Goal: Task Accomplishment & Management: Manage account settings

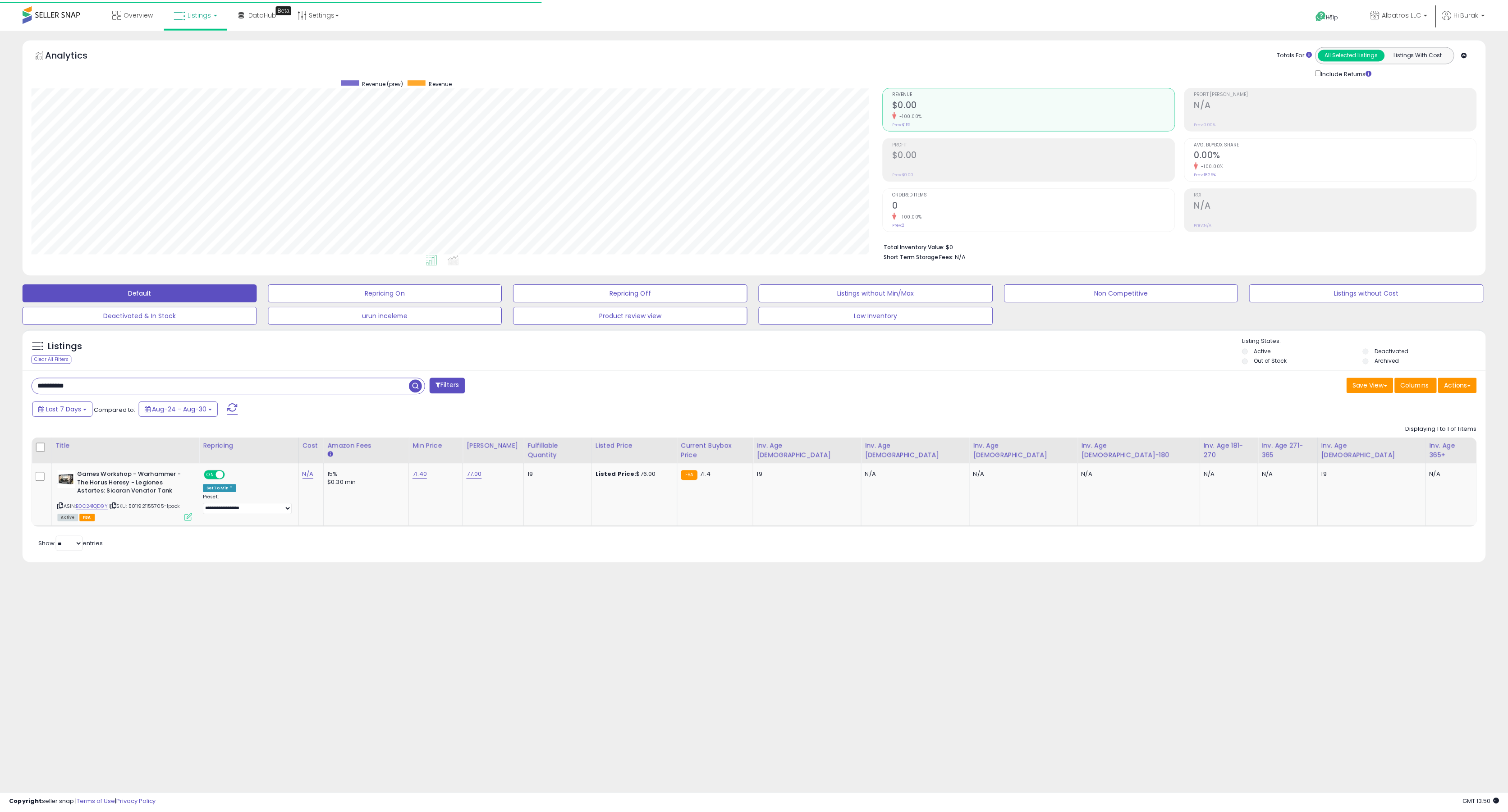
scroll to position [185, 854]
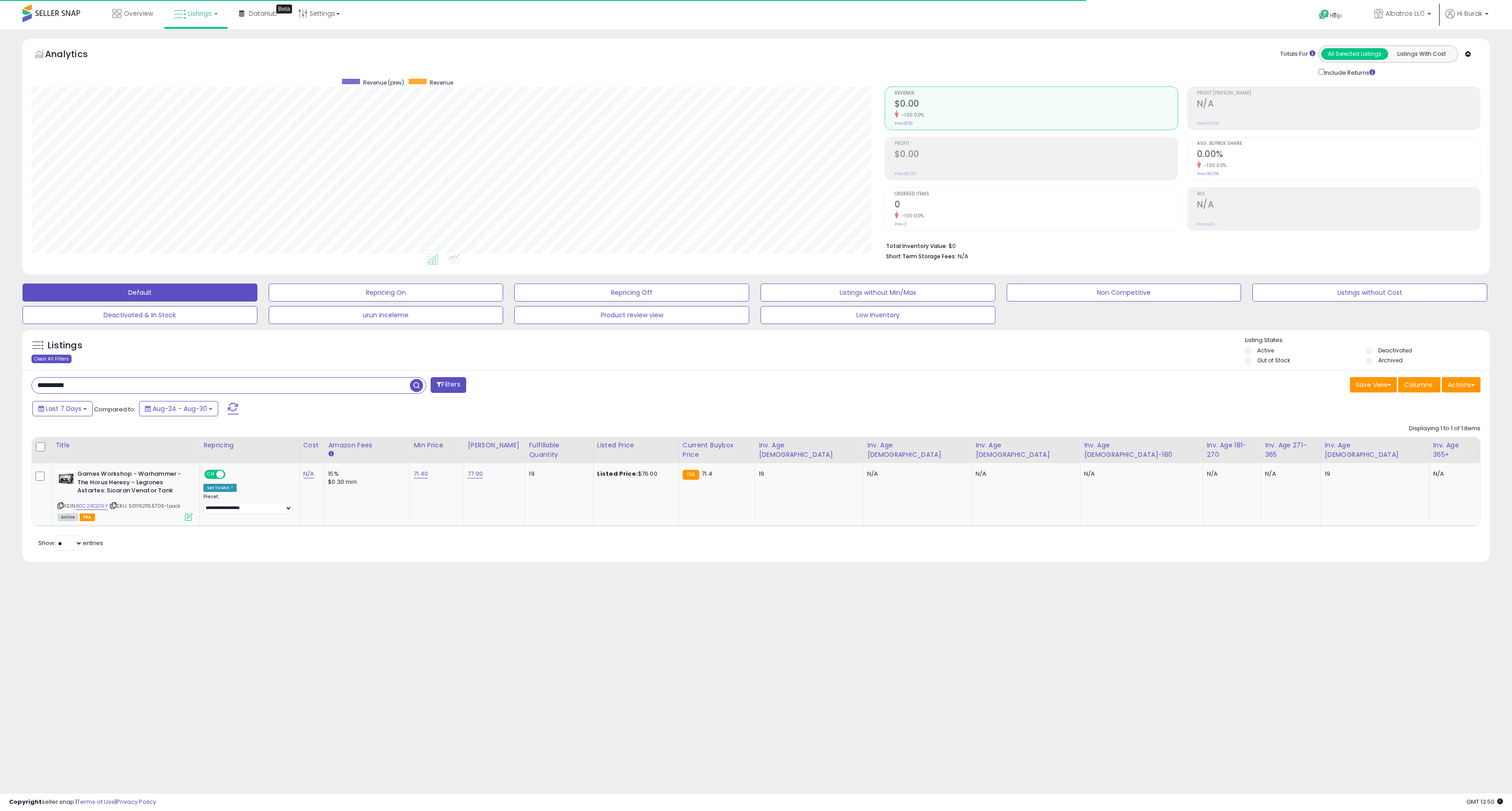
click at [58, 359] on div "Clear All Filters" at bounding box center [52, 358] width 40 height 8
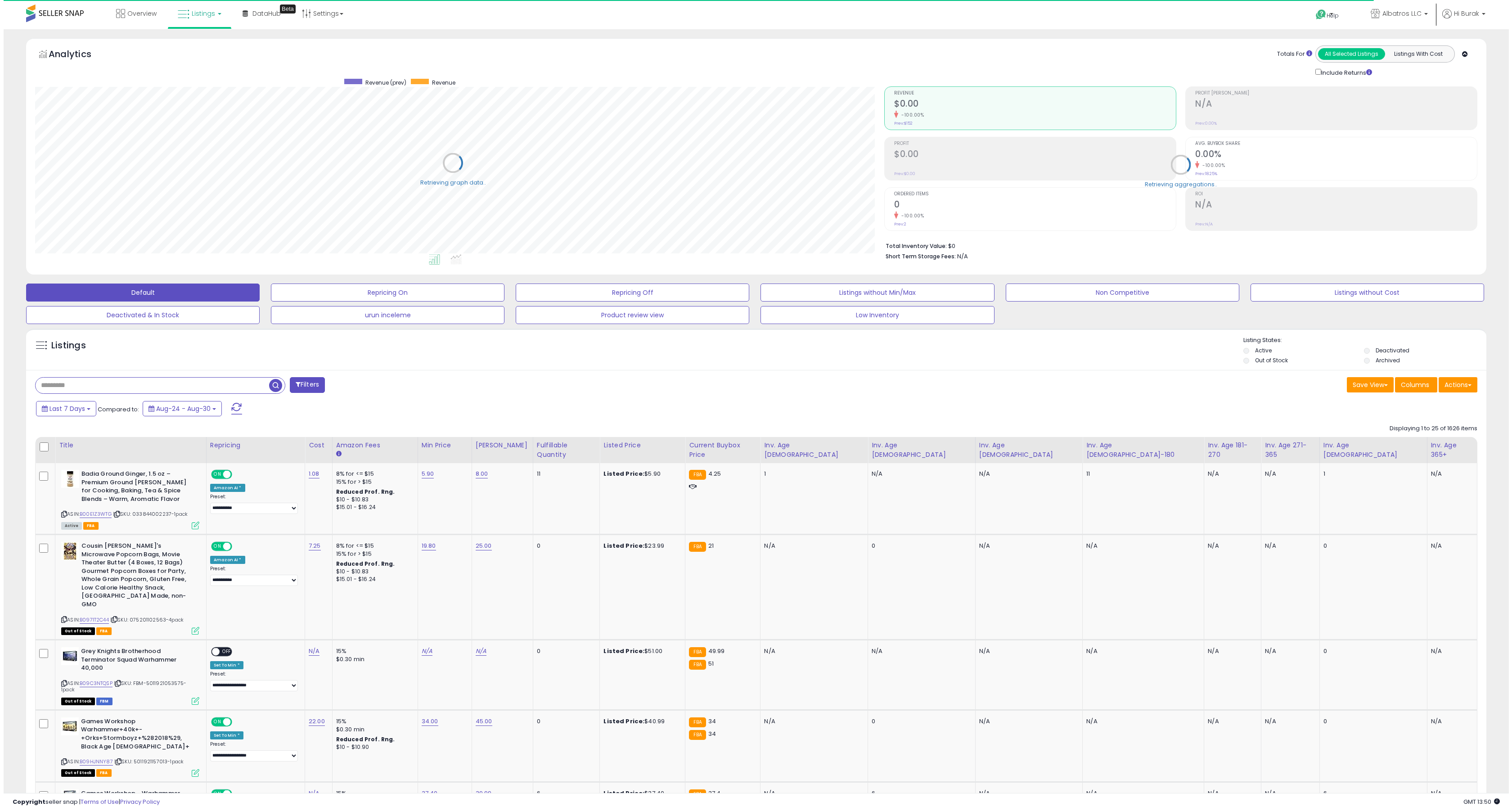
scroll to position [449902, 449232]
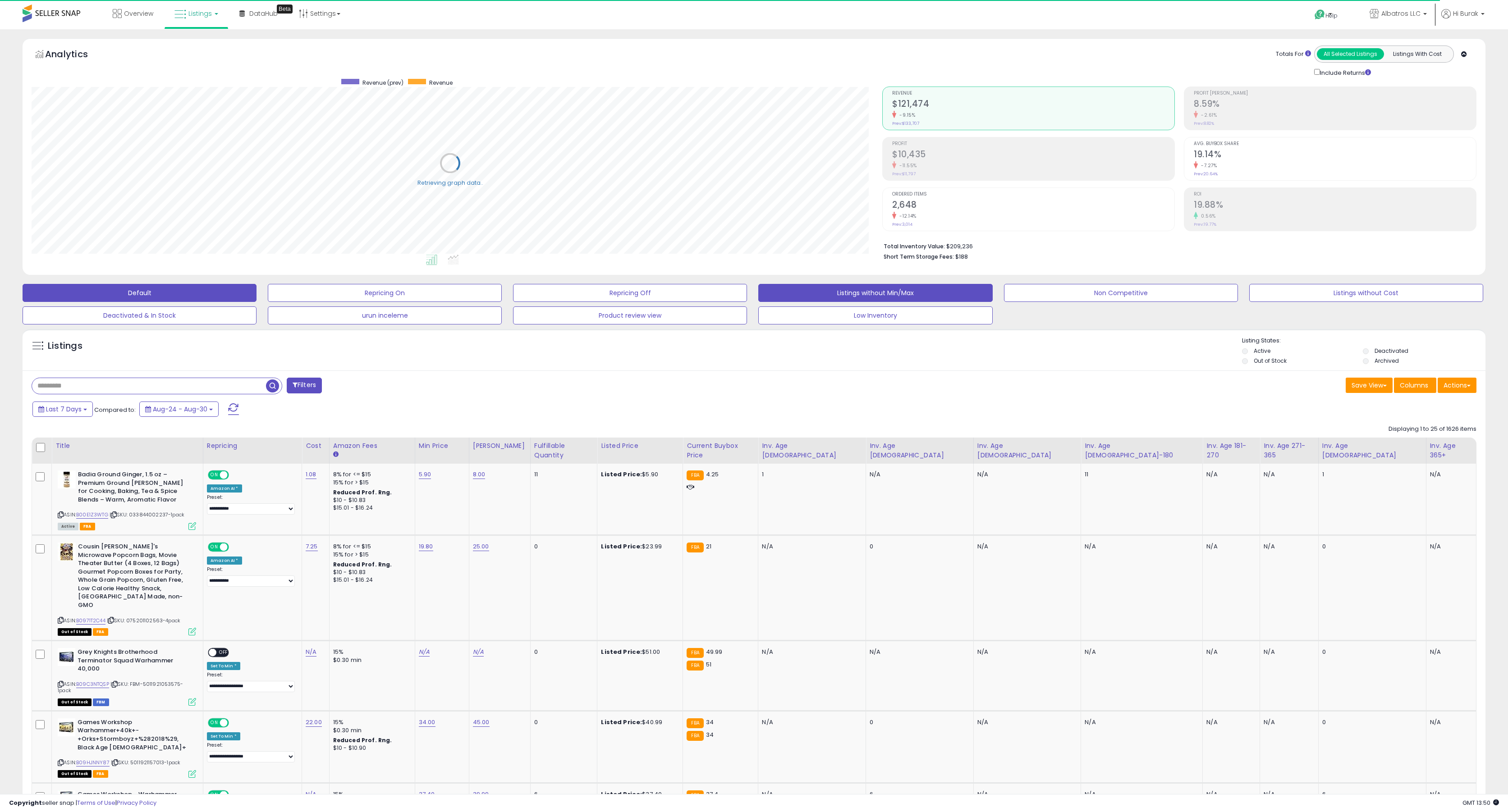
click at [875, 296] on button "Listings without Min/Max" at bounding box center [875, 293] width 234 height 18
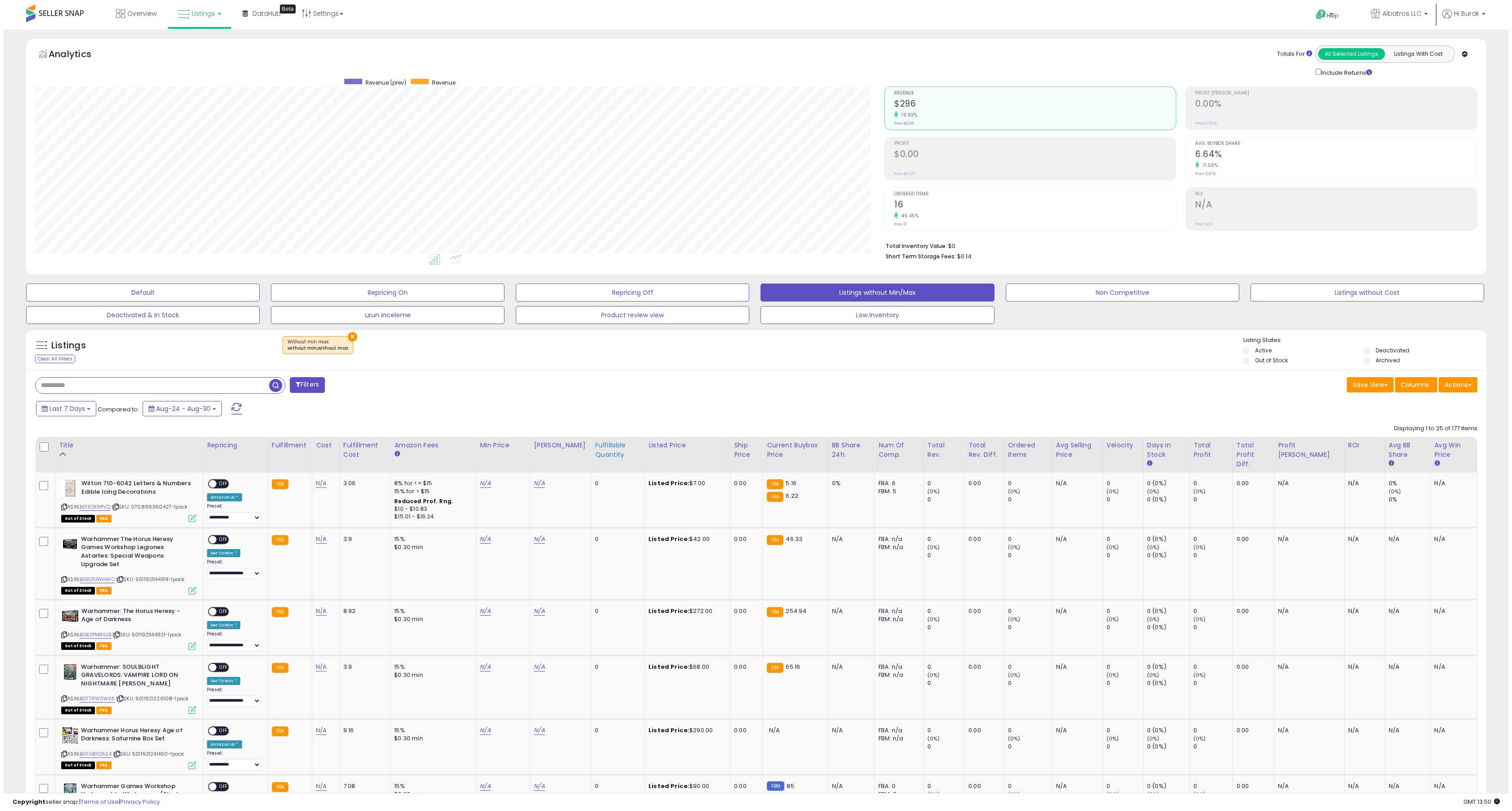
scroll to position [185, 849]
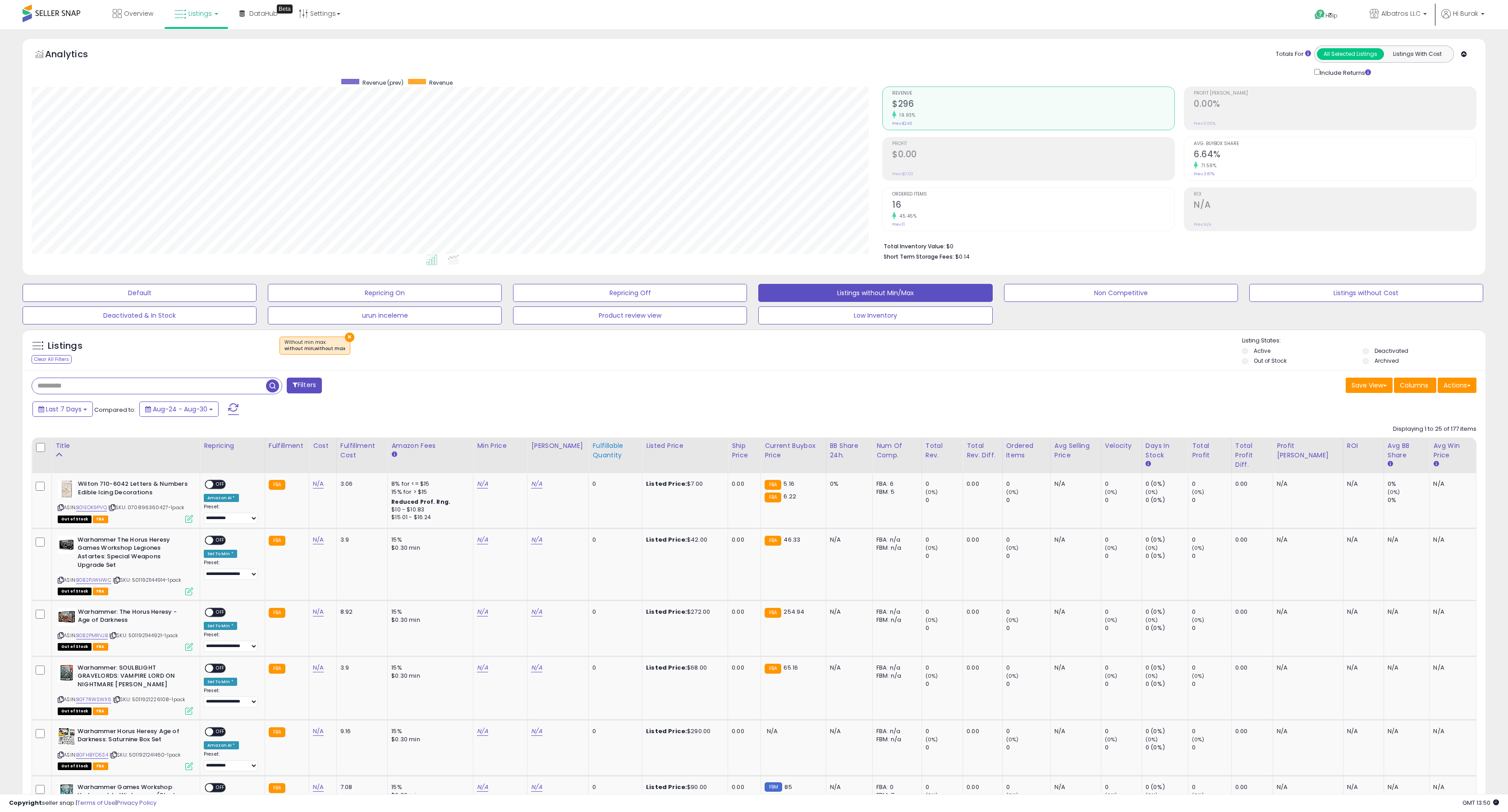
click at [611, 452] on div "Fulfillable Quantity" at bounding box center [615, 450] width 46 height 19
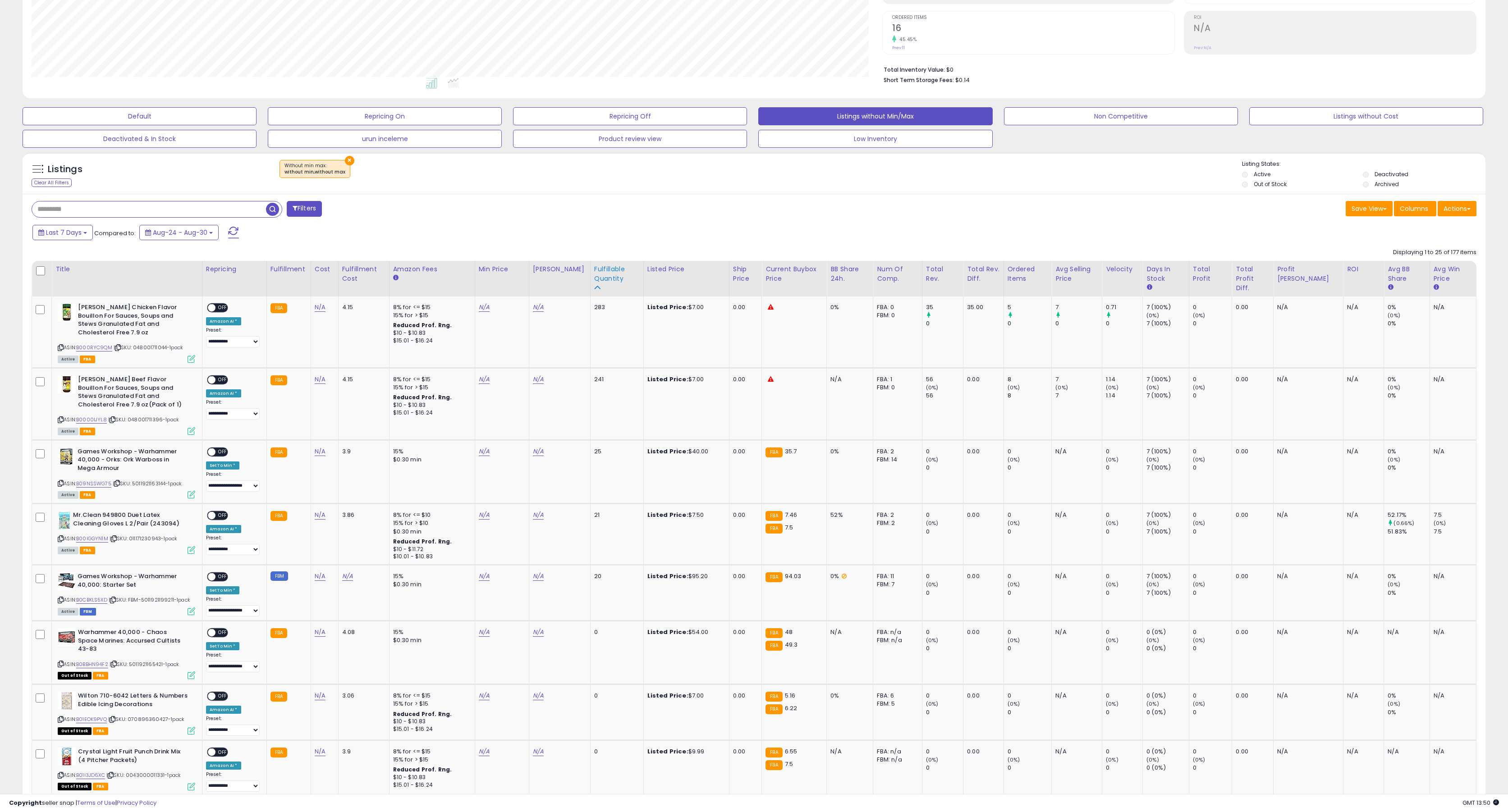
scroll to position [178, 0]
click at [483, 452] on link "N/A" at bounding box center [484, 451] width 10 height 9
type input "****"
click button "submit" at bounding box center [514, 428] width 15 height 13
click at [542, 452] on link "N/A" at bounding box center [538, 451] width 10 height 9
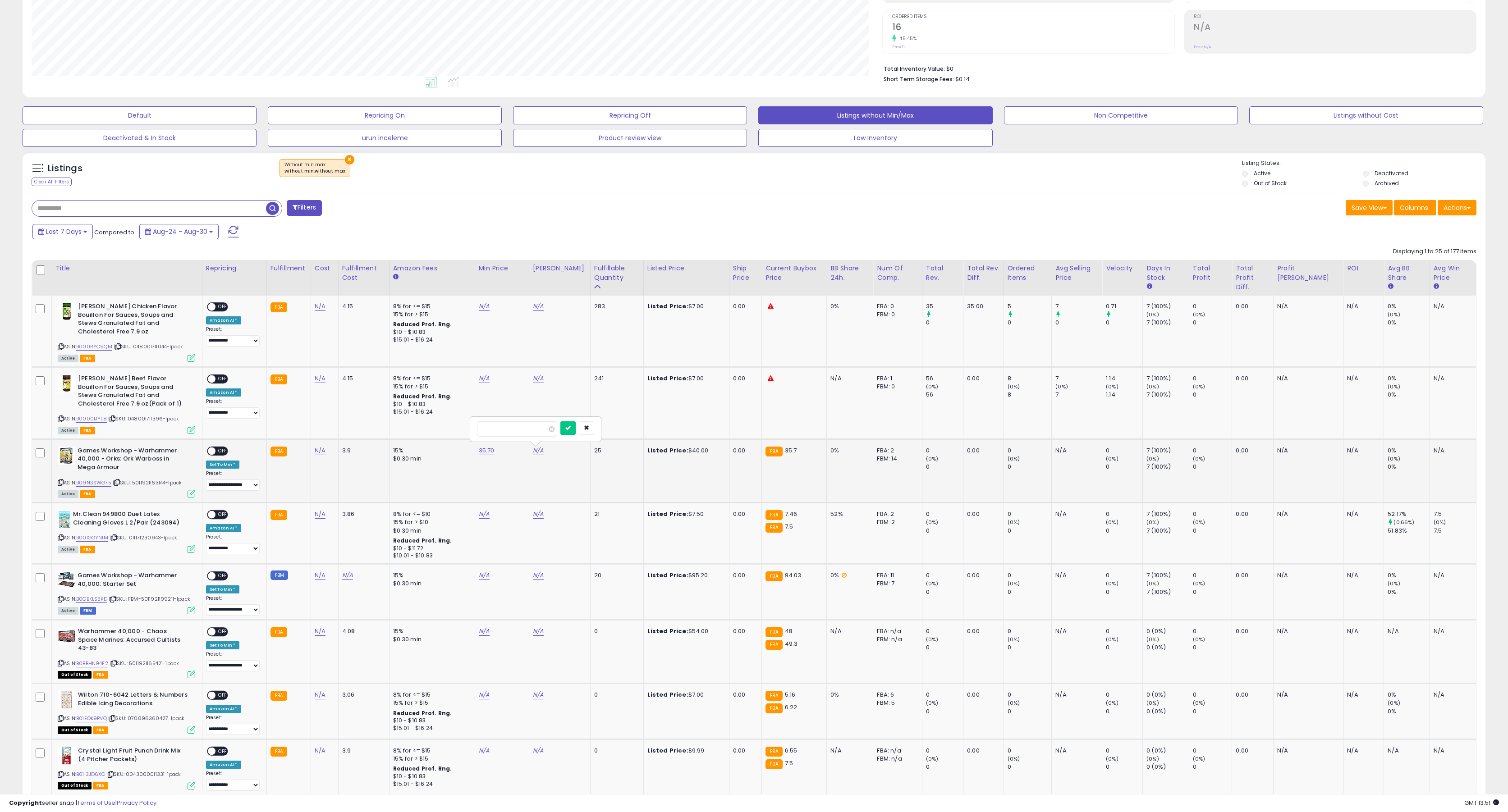
type input "**"
click button "submit" at bounding box center [568, 428] width 15 height 13
click at [219, 453] on span "OFF" at bounding box center [223, 451] width 14 height 7
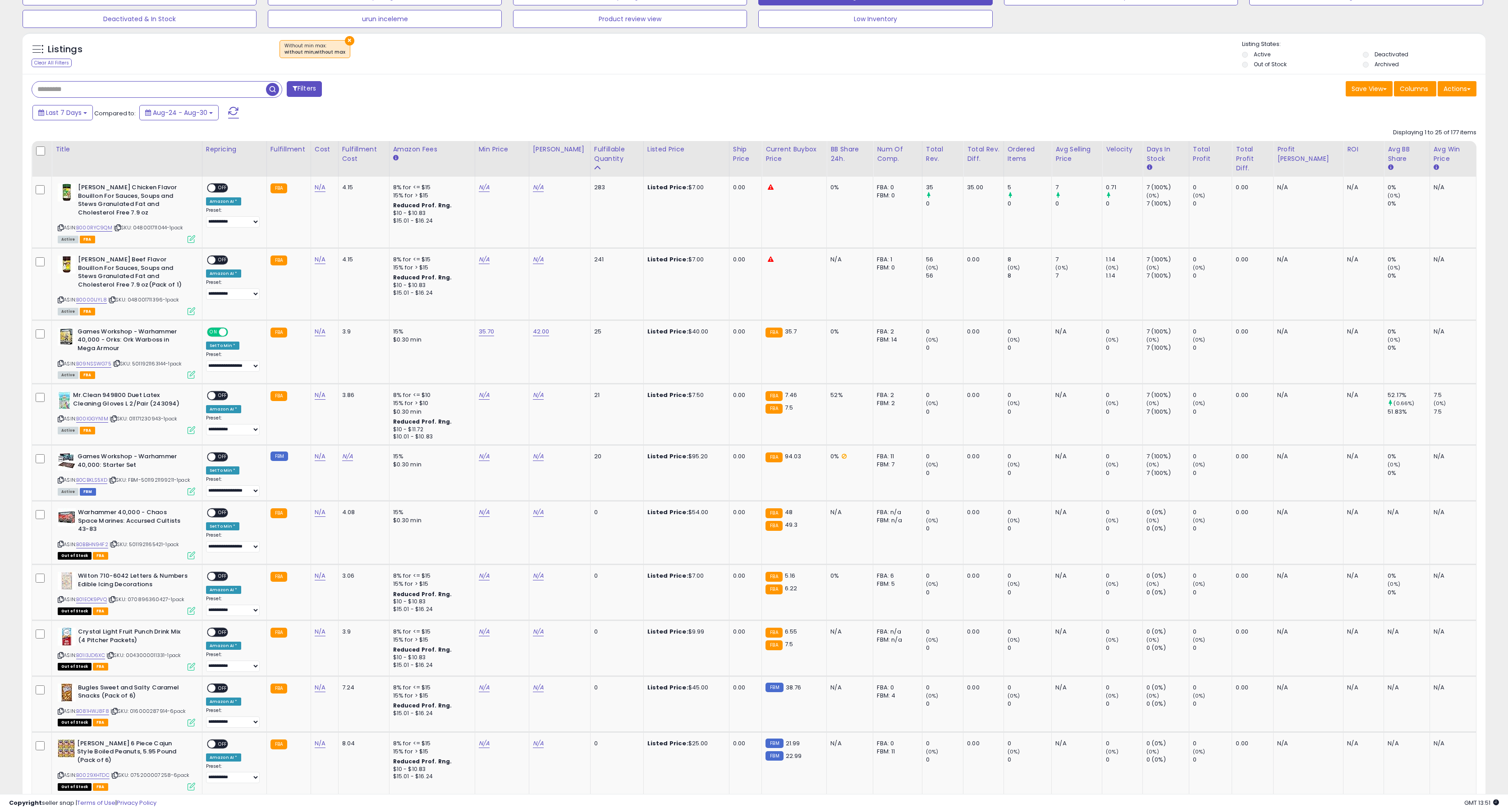
scroll to position [301, 0]
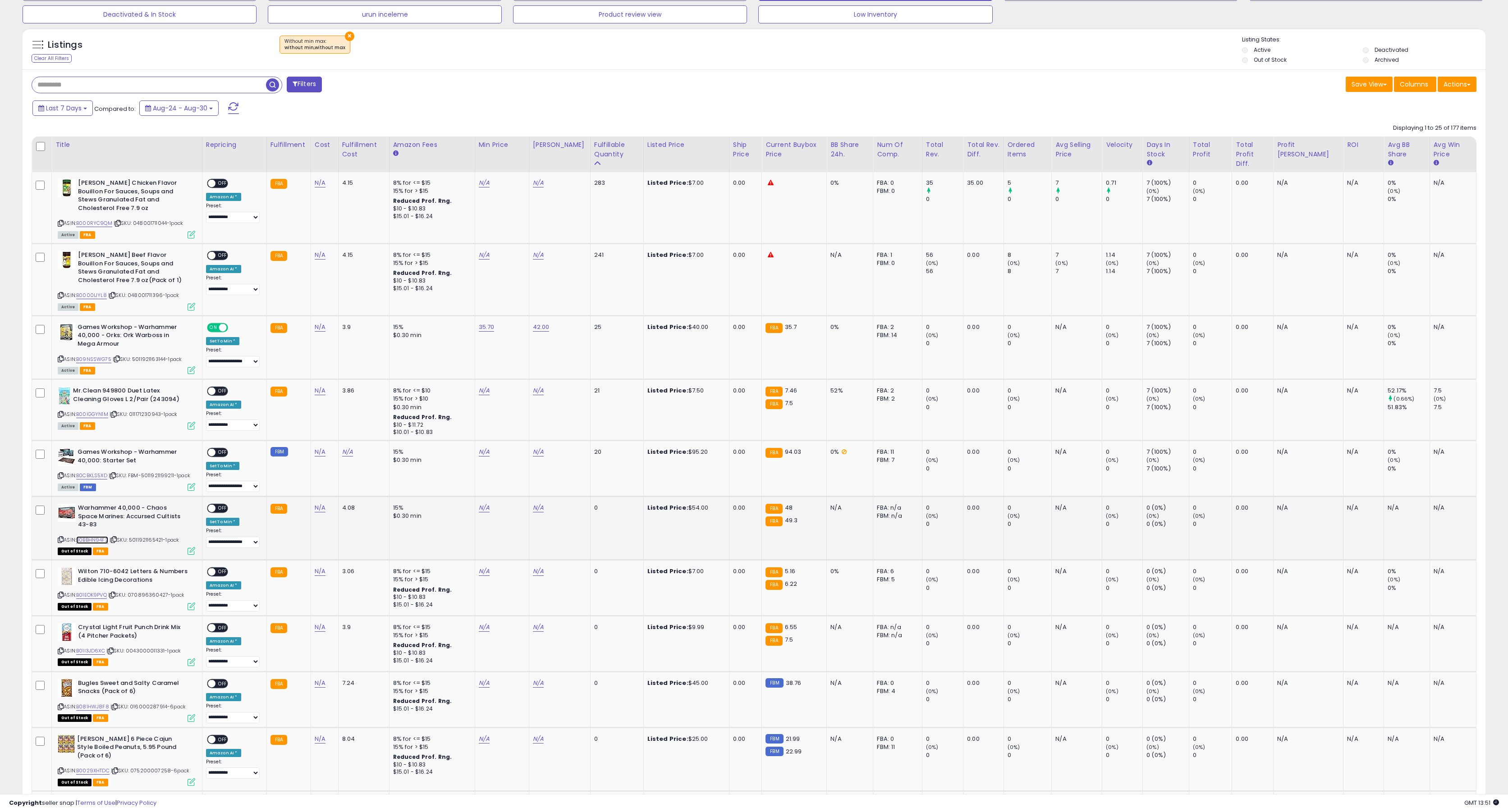
click at [104, 536] on link "B0BBHN94F2" at bounding box center [92, 540] width 32 height 7
click at [483, 508] on link "N/A" at bounding box center [484, 508] width 10 height 9
type input "****"
click button "submit" at bounding box center [514, 485] width 15 height 13
click at [541, 506] on link "N/A" at bounding box center [538, 508] width 10 height 9
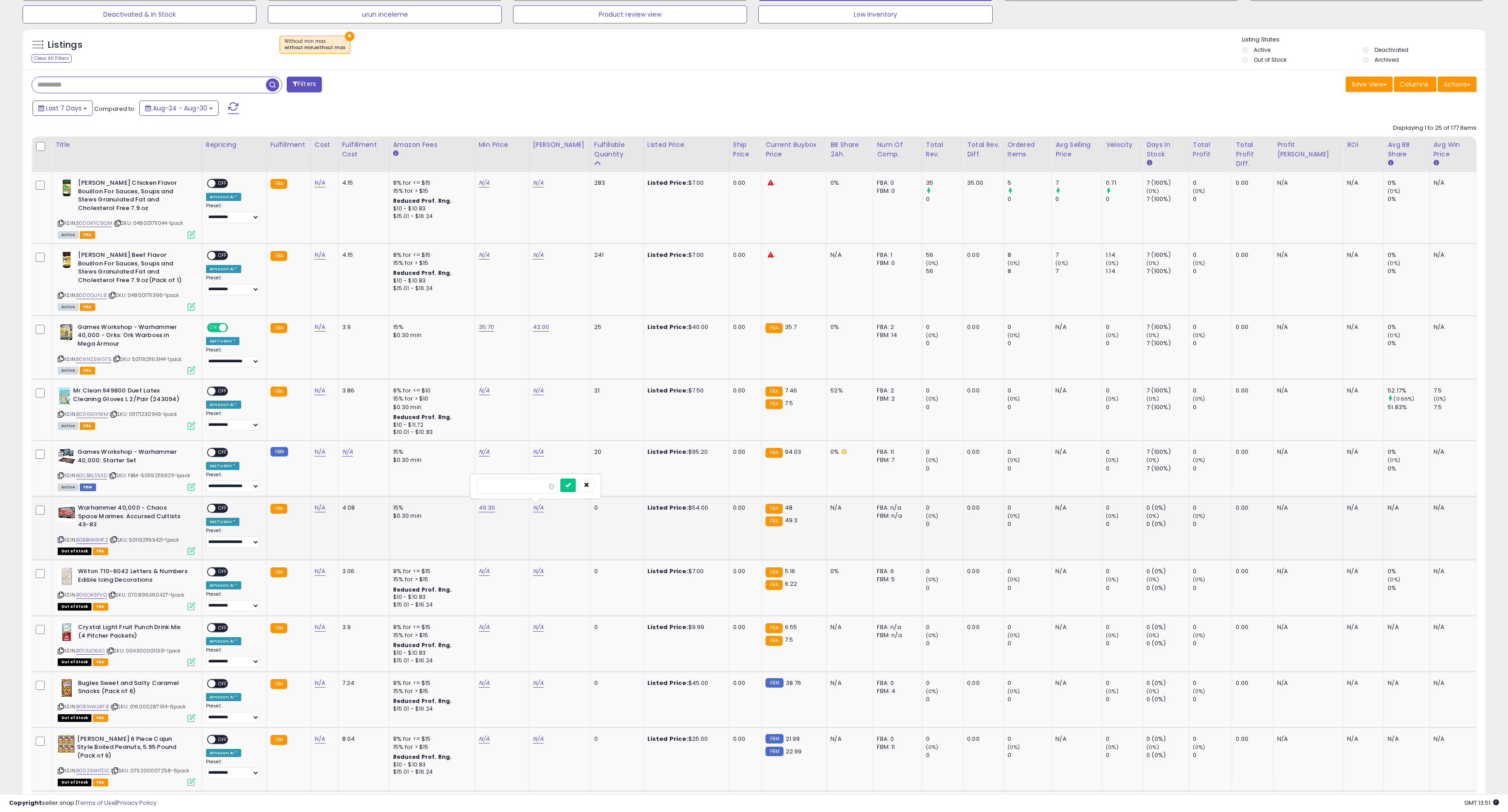
type input "*****"
click button "submit" at bounding box center [568, 485] width 15 height 13
click at [546, 510] on link "55.22" at bounding box center [541, 508] width 16 height 9
type input "*****"
click button "submit" at bounding box center [570, 485] width 15 height 13
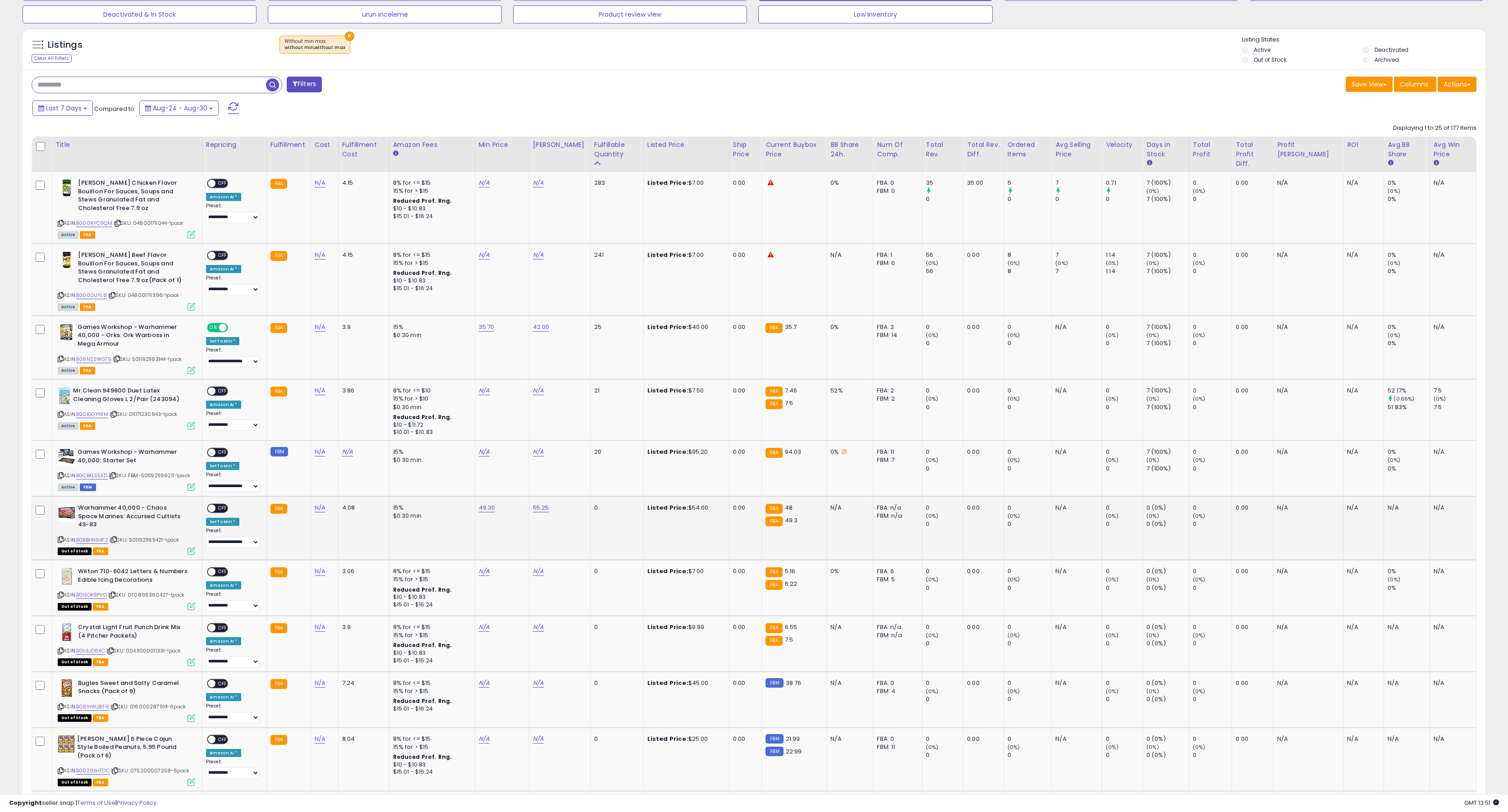
click at [218, 507] on span "OFF" at bounding box center [223, 509] width 14 height 7
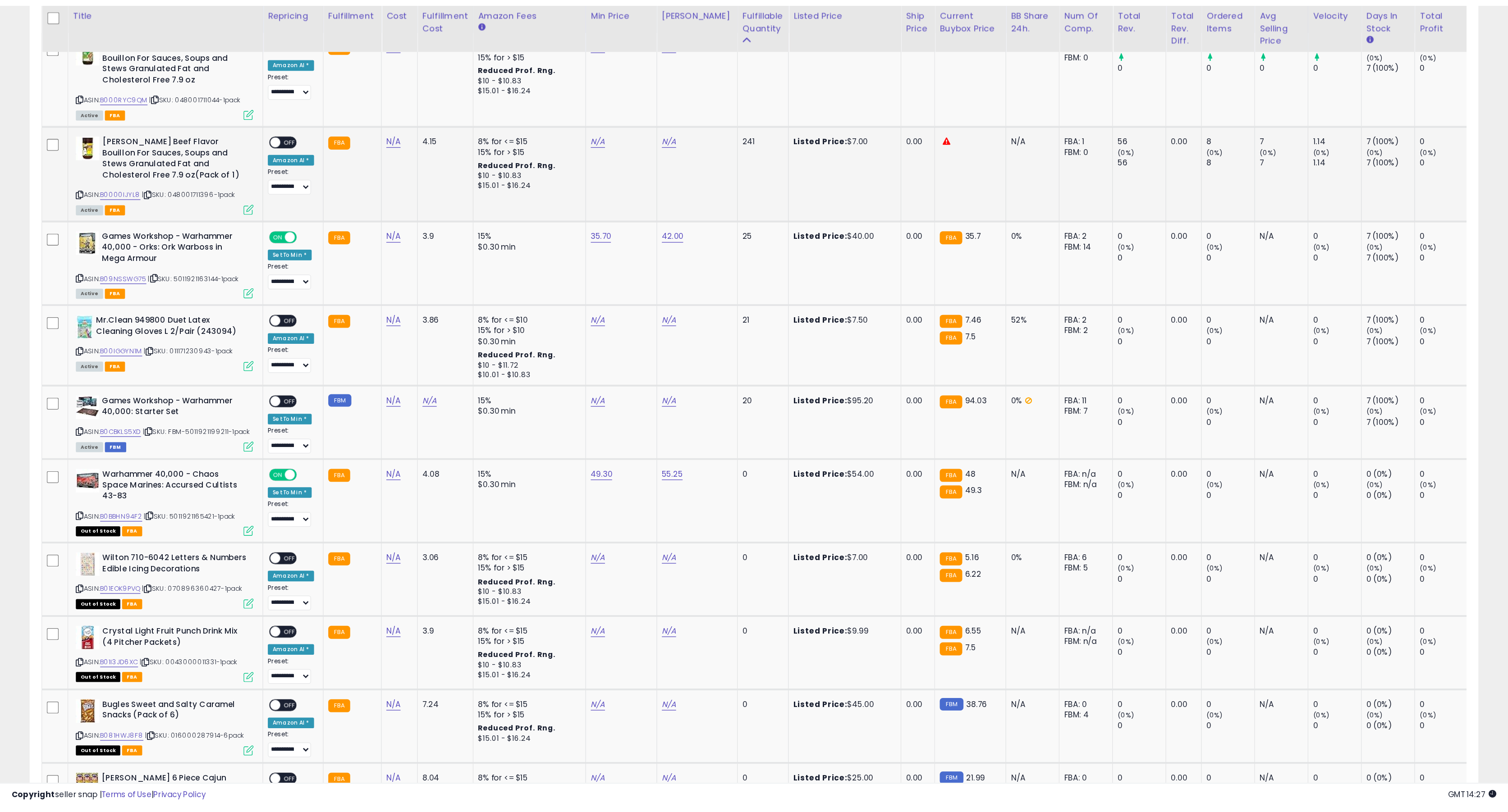
scroll to position [185, 851]
